Goal: Information Seeking & Learning: Stay updated

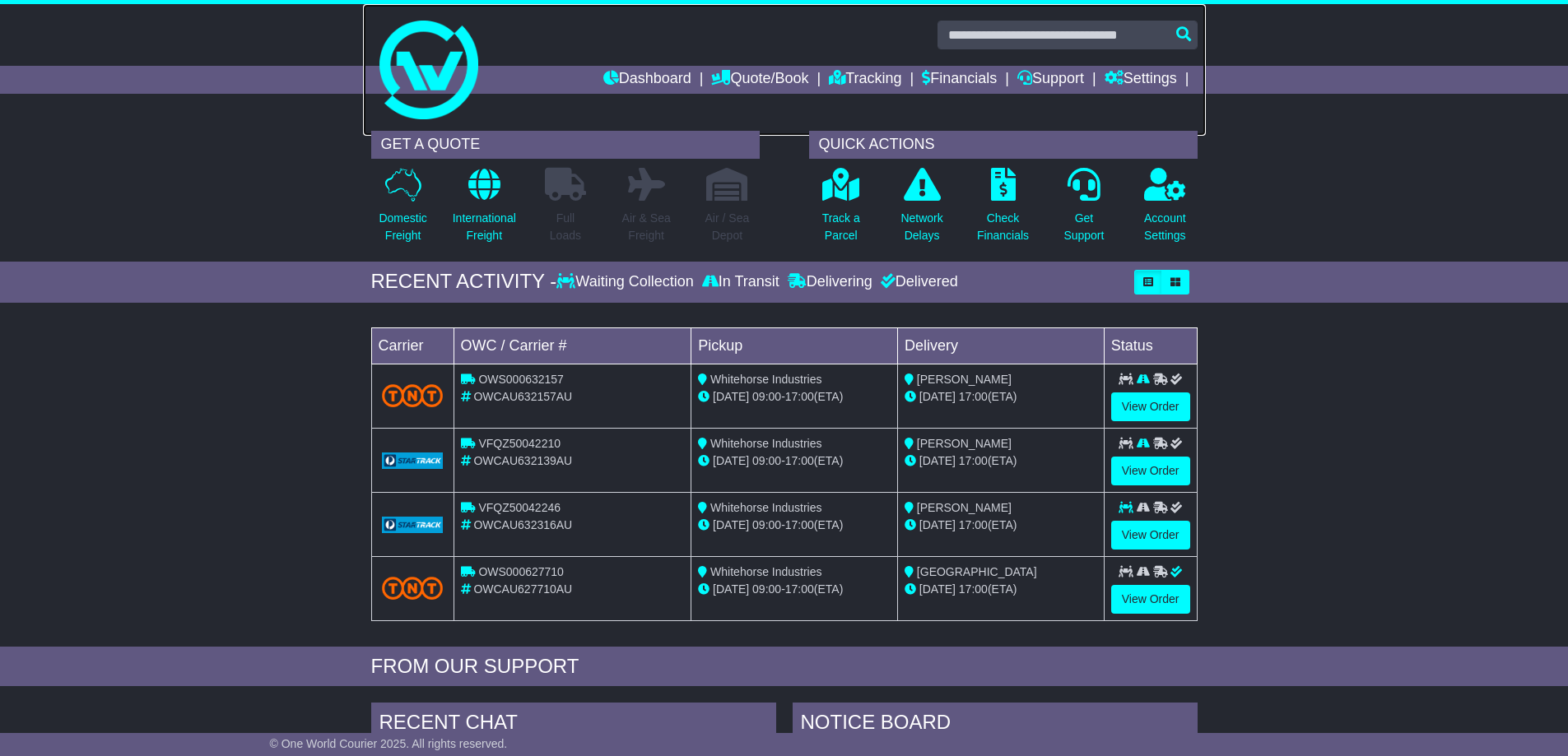
click at [412, 109] on img at bounding box center [429, 69] width 99 height 99
click at [921, 214] on p "Network Delays" at bounding box center [921, 227] width 42 height 35
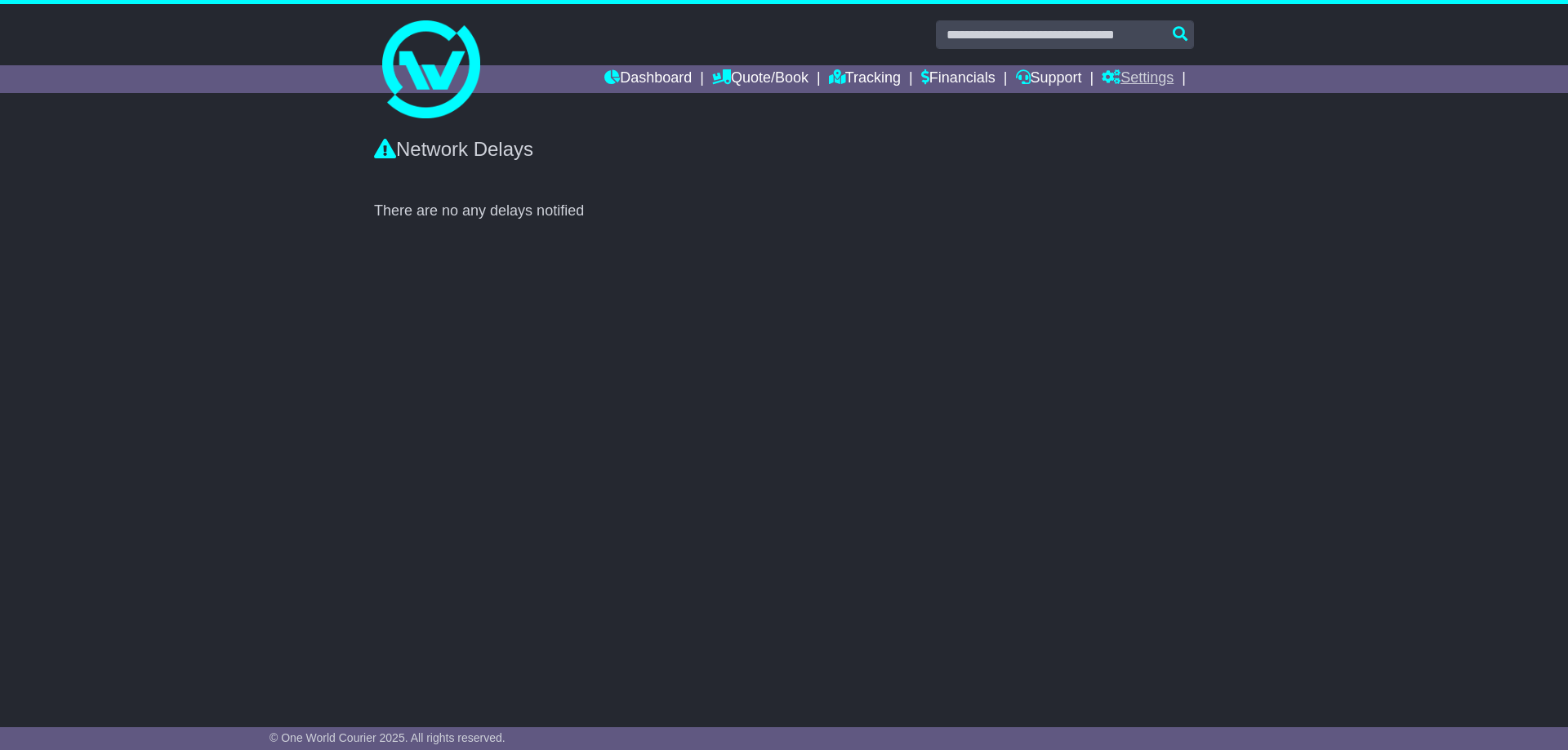
click at [1160, 78] on link "Settings" at bounding box center [1137, 79] width 72 height 27
drag, startPoint x: 218, startPoint y: 267, endPoint x: 270, endPoint y: 208, distance: 78.6
click at [222, 258] on div "Network Delays There are no any delays notified" at bounding box center [784, 412] width 1568 height 580
click at [417, 120] on link at bounding box center [784, 70] width 836 height 131
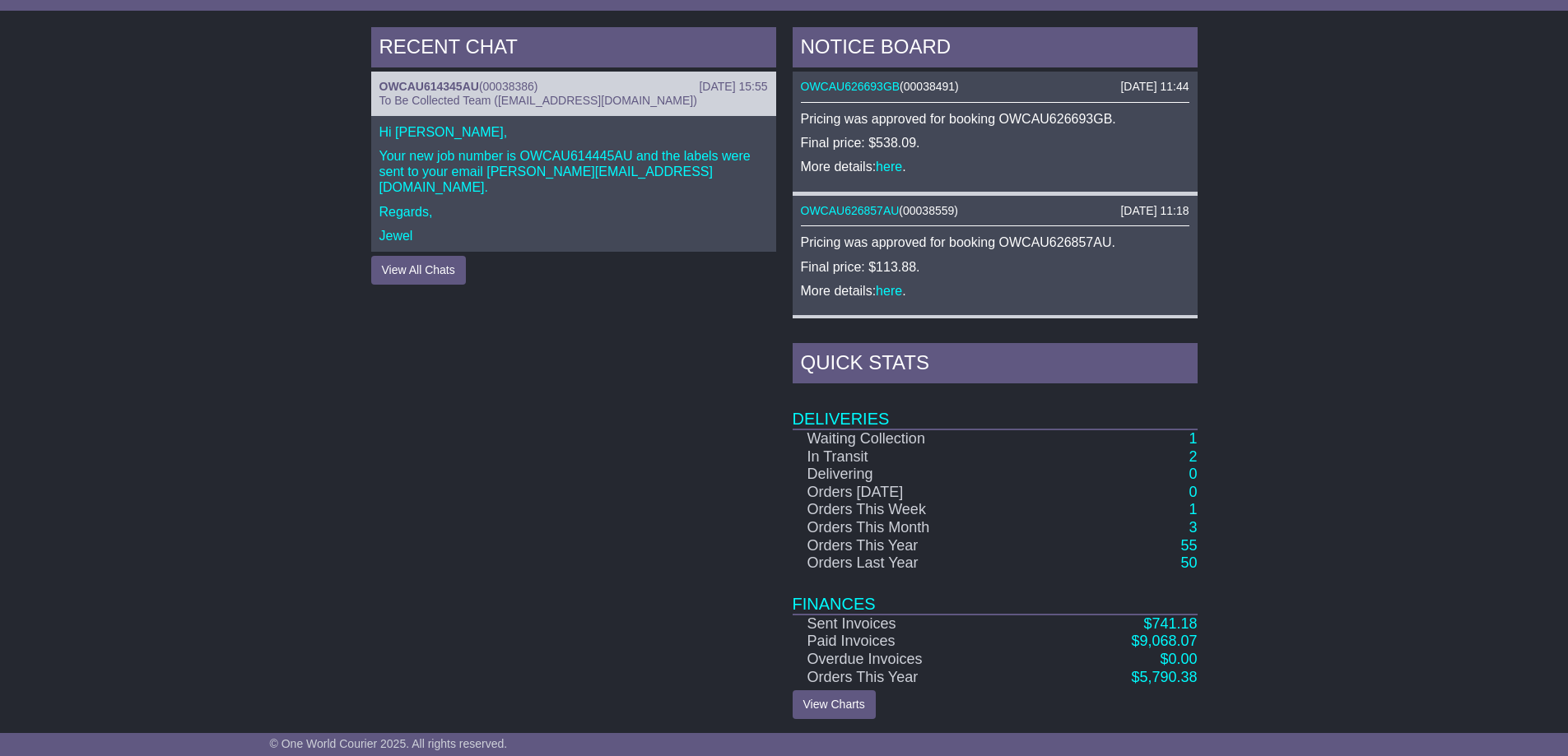
scroll to position [679, 0]
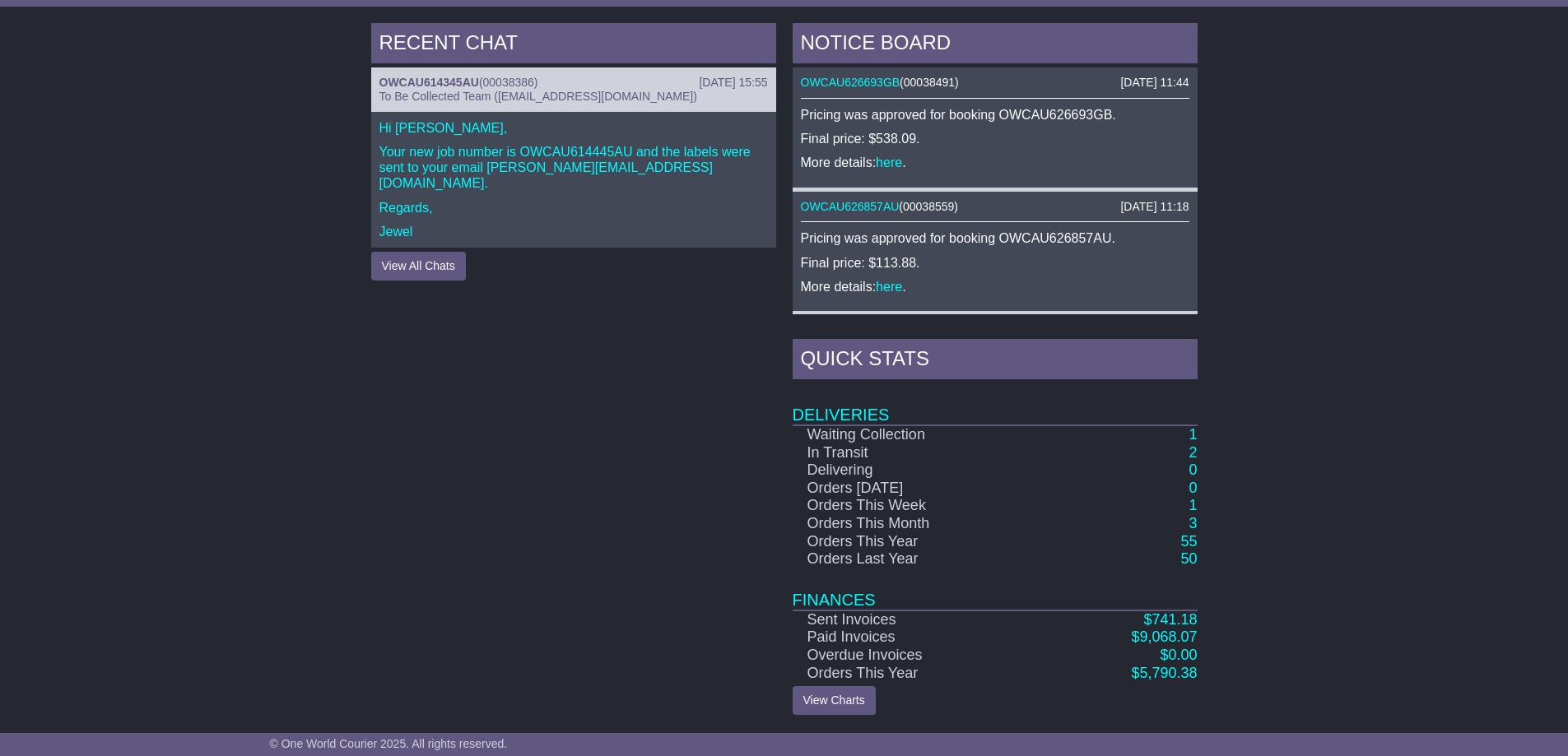
click at [1325, 447] on div "RECENT CHAT [DATE] 15:55 OWCAU614345AU ( 00038386 ) To Be Collected Team ([EMAI…" at bounding box center [784, 369] width 1568 height 708
click at [242, 277] on div "RECENT CHAT [DATE] 15:55 OWCAU614345AU ( 00038386 ) To Be Collected Team ([EMAI…" at bounding box center [784, 369] width 1568 height 708
drag, startPoint x: 300, startPoint y: 269, endPoint x: 318, endPoint y: 264, distance: 18.7
click at [301, 267] on div "RECENT CHAT [DATE] 15:55 OWCAU614345AU ( 00038386 ) To Be Collected Team ([EMAI…" at bounding box center [784, 369] width 1568 height 708
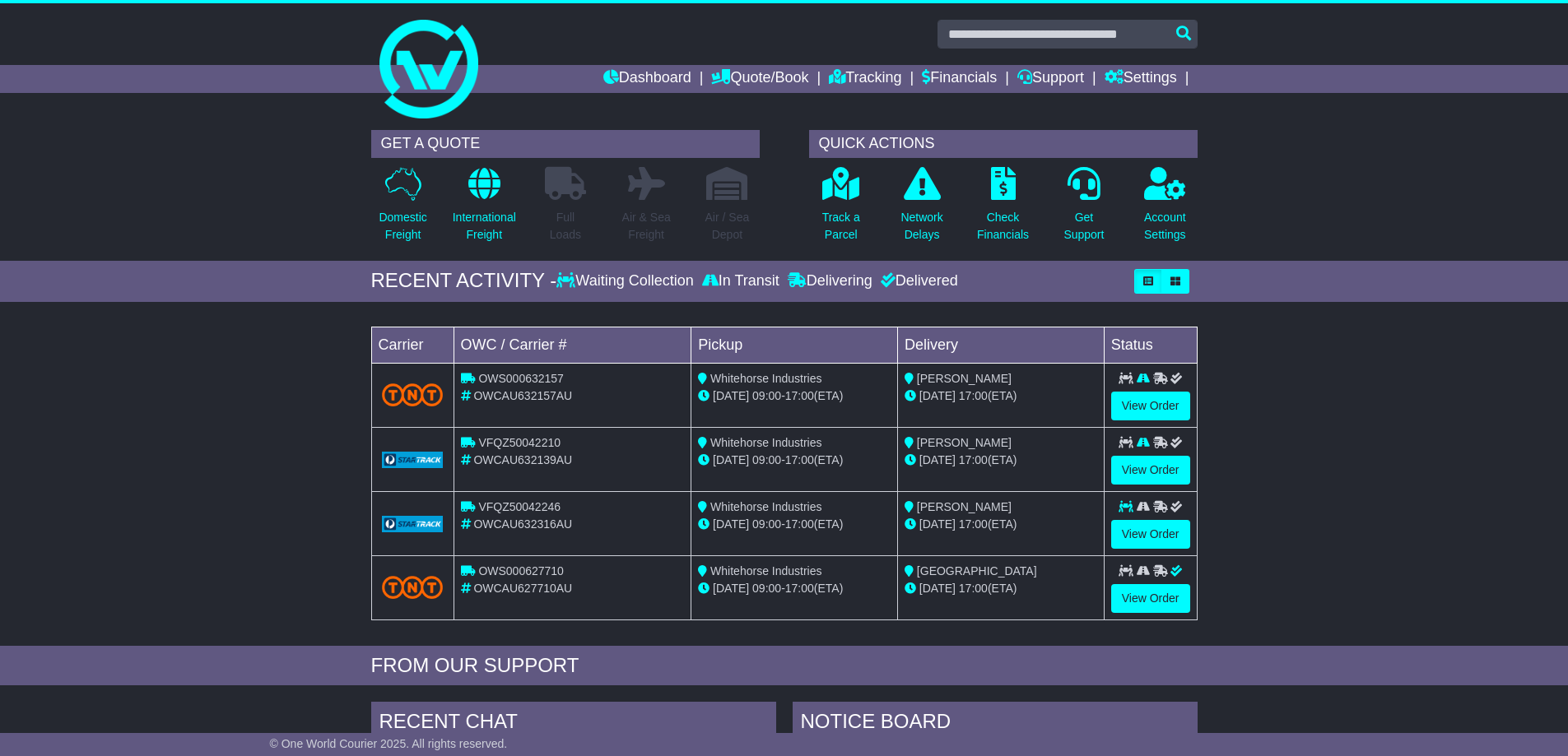
scroll to position [0, 0]
